Goal: Task Accomplishment & Management: Use online tool/utility

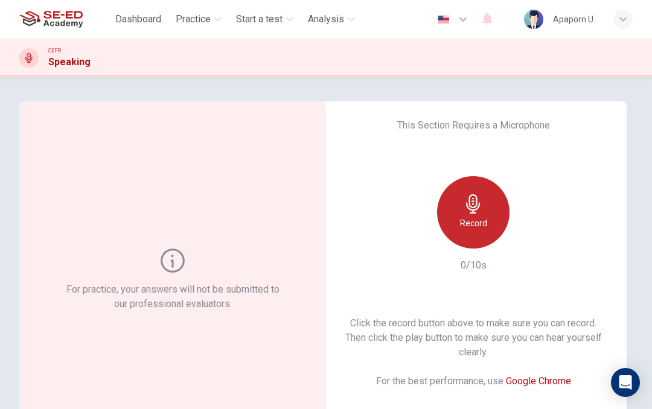
click at [465, 212] on icon "button" at bounding box center [472, 203] width 19 height 19
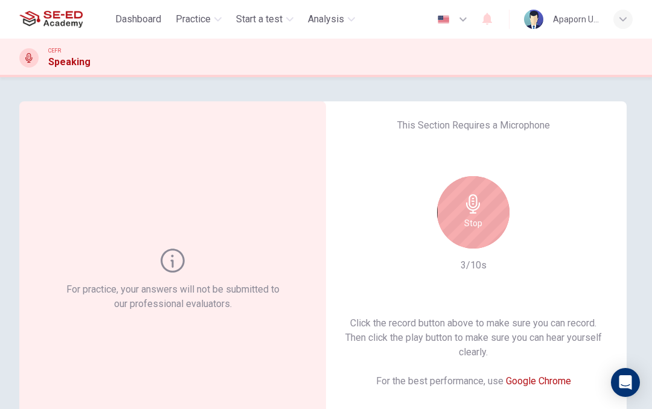
click at [474, 218] on h6 "Stop" at bounding box center [473, 223] width 18 height 14
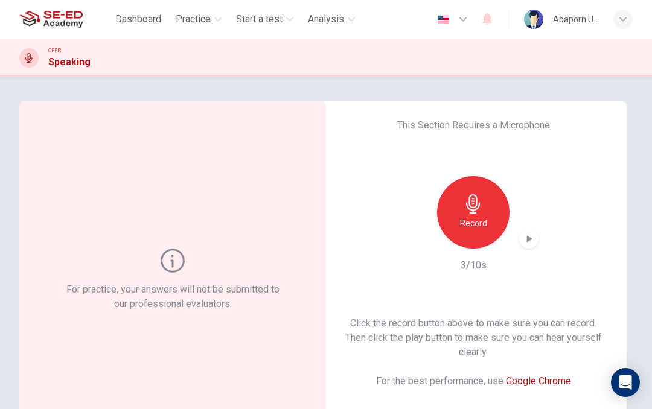
click at [525, 239] on icon "button" at bounding box center [529, 239] width 12 height 12
click at [468, 218] on h6 "Record" at bounding box center [473, 223] width 27 height 14
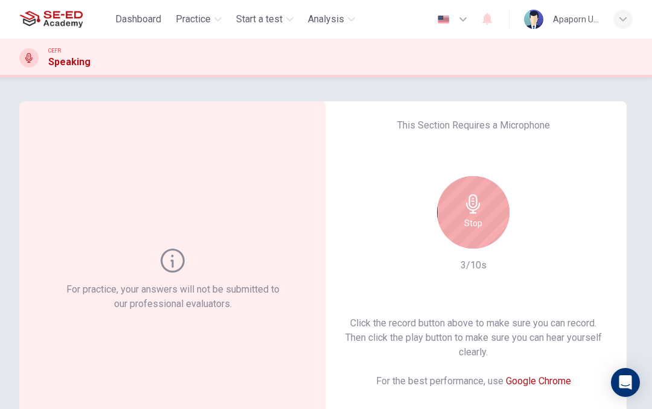
click at [469, 218] on h6 "Stop" at bounding box center [473, 223] width 18 height 14
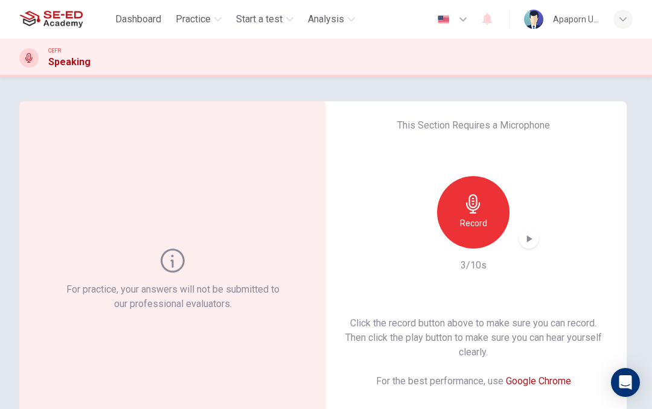
click at [526, 240] on icon "button" at bounding box center [529, 239] width 12 height 12
click at [471, 214] on div "Record" at bounding box center [473, 212] width 72 height 72
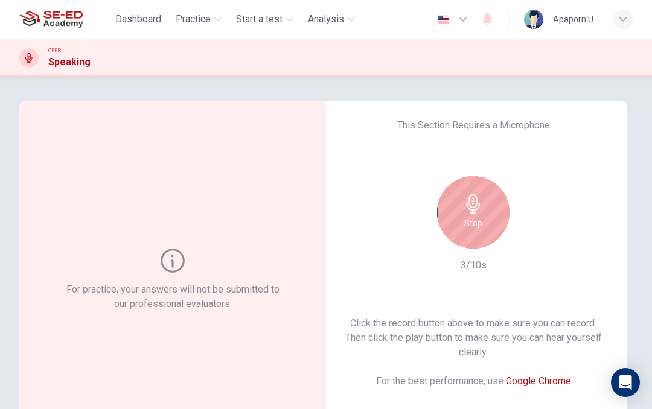
click at [469, 209] on icon "button" at bounding box center [473, 203] width 14 height 19
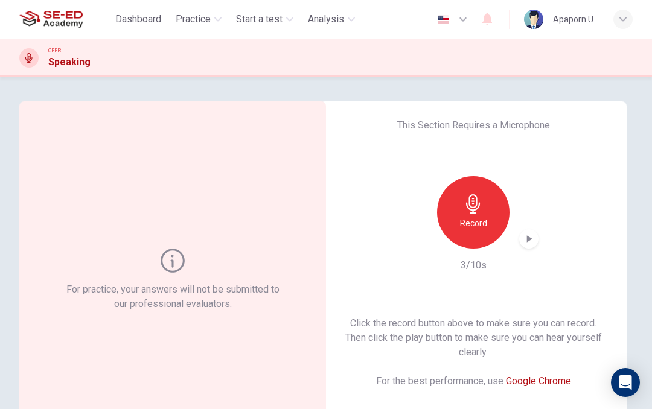
click at [523, 238] on icon "button" at bounding box center [529, 239] width 12 height 12
